Goal: Task Accomplishment & Management: Use online tool/utility

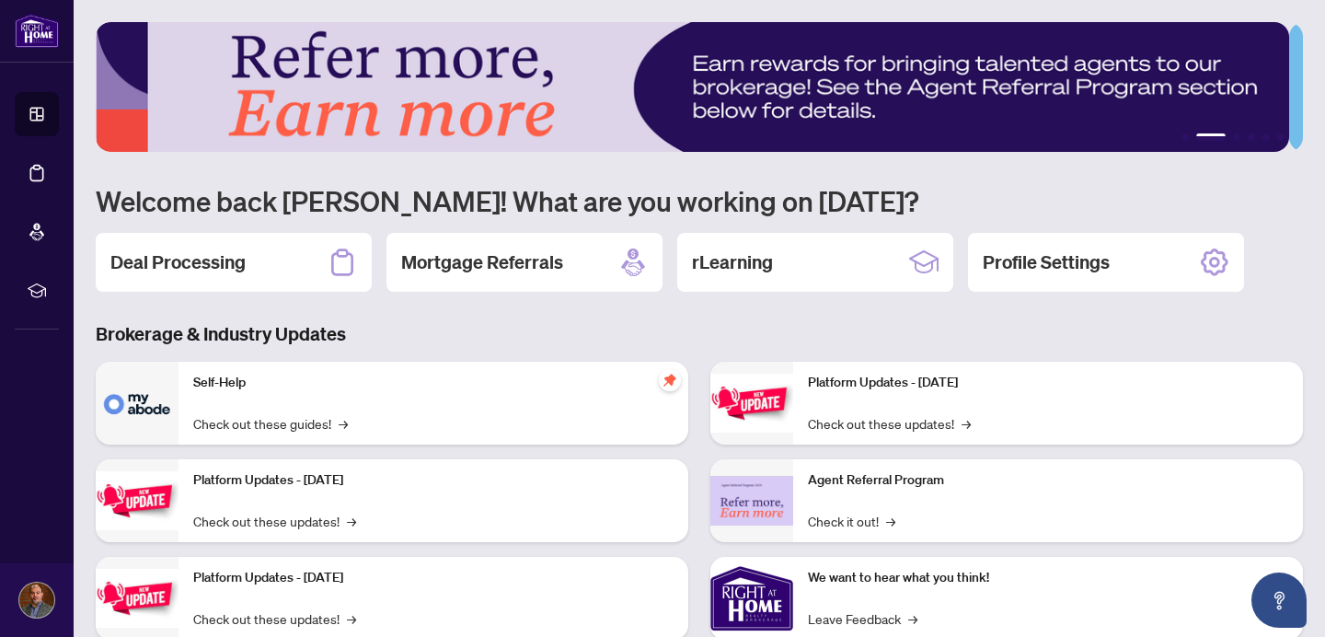
click at [446, 404] on div "Self-Help Check out these guides! →" at bounding box center [434, 403] width 510 height 83
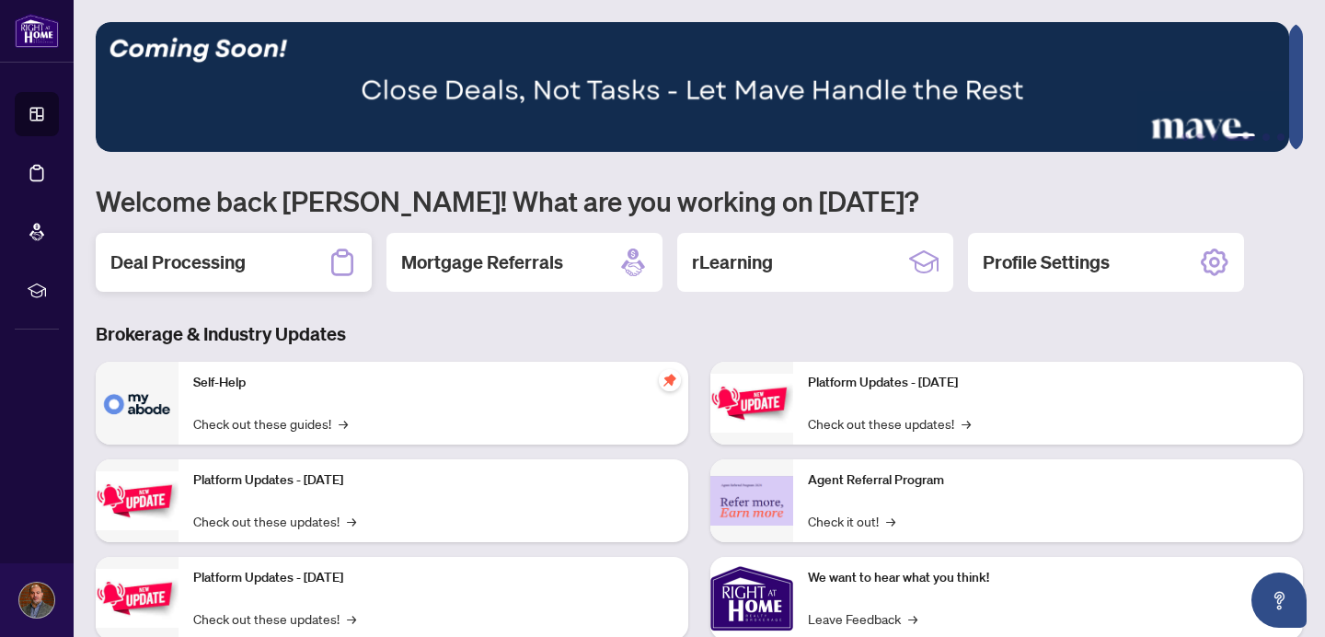
click at [236, 251] on h2 "Deal Processing" at bounding box center [177, 262] width 135 height 26
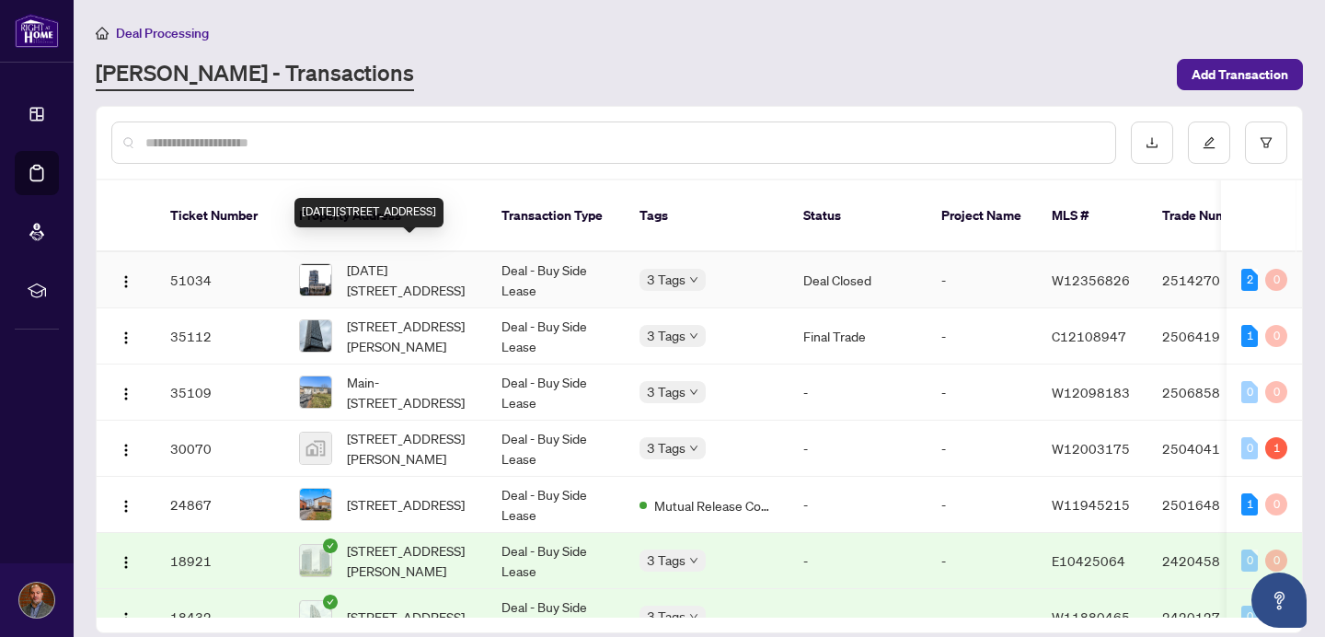
click at [465, 259] on span "[DATE][STREET_ADDRESS]" at bounding box center [409, 279] width 125 height 40
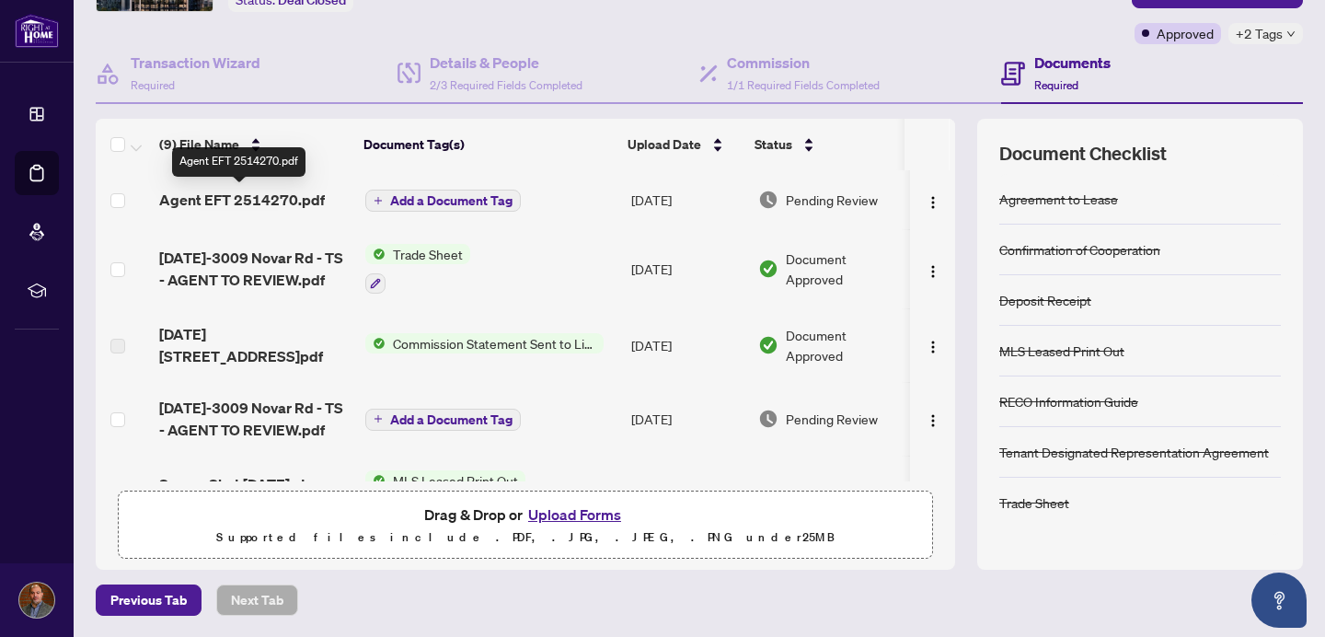
click at [280, 195] on span "Agent EFT 2514270.pdf" at bounding box center [242, 200] width 166 height 22
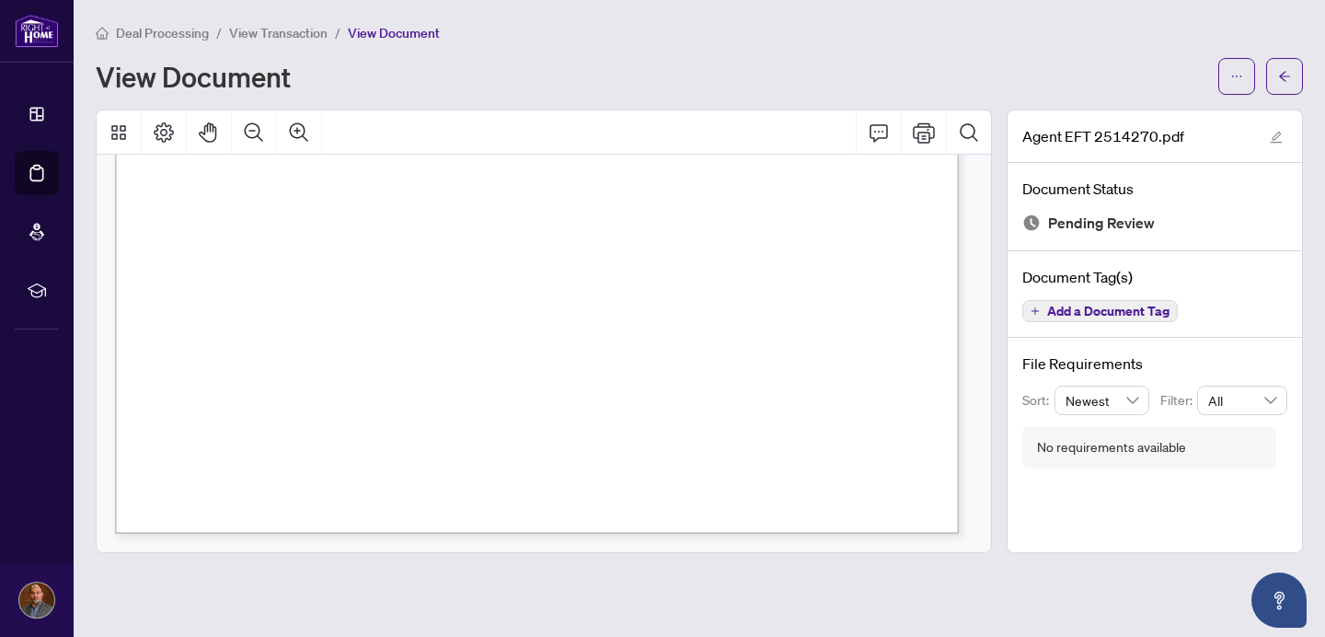
scroll to position [728, 0]
